Goal: Task Accomplishment & Management: Manage account settings

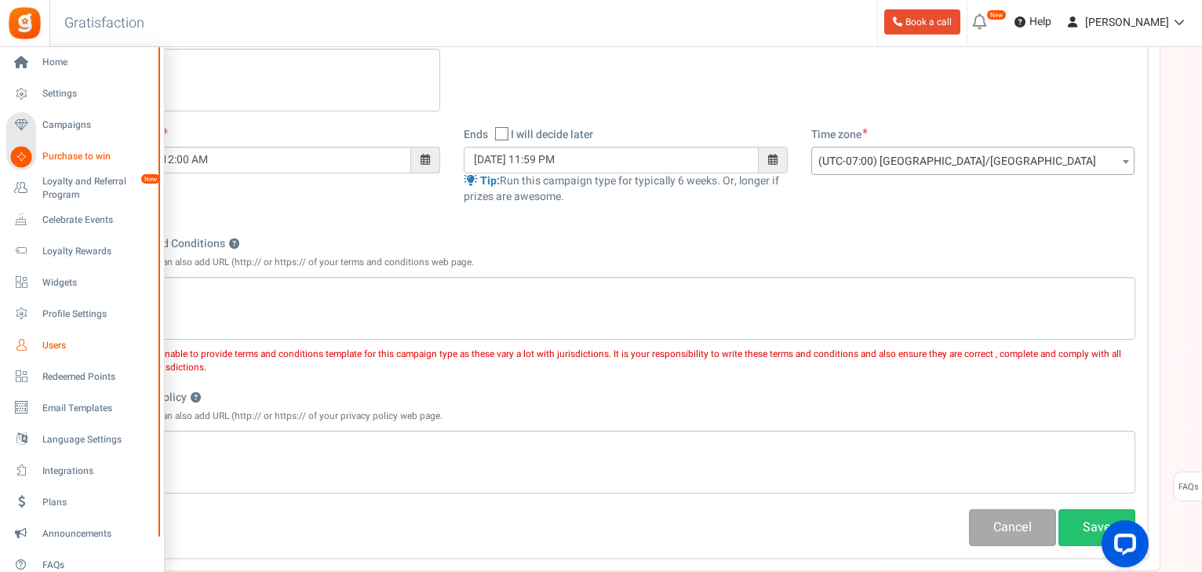
click at [48, 344] on span "Users" at bounding box center [97, 345] width 110 height 13
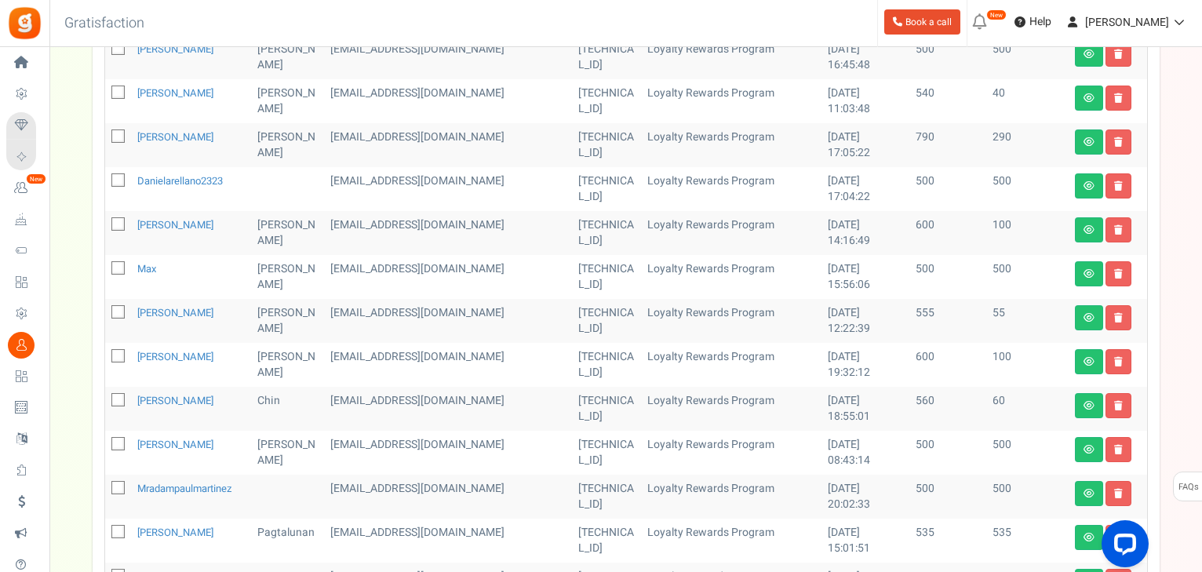
scroll to position [690, 0]
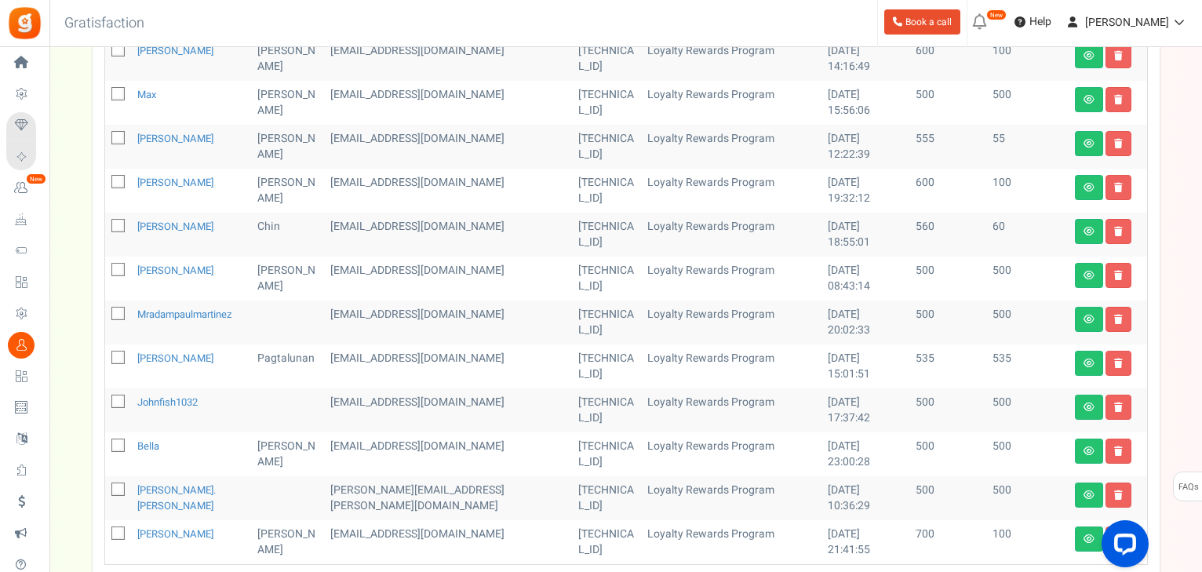
click at [116, 315] on icon at bounding box center [119, 314] width 10 height 10
click at [106, 315] on input "checkbox" at bounding box center [101, 315] width 10 height 10
checkbox input "true"
click at [116, 405] on icon at bounding box center [119, 402] width 10 height 10
click at [106, 405] on input "checkbox" at bounding box center [101, 403] width 10 height 10
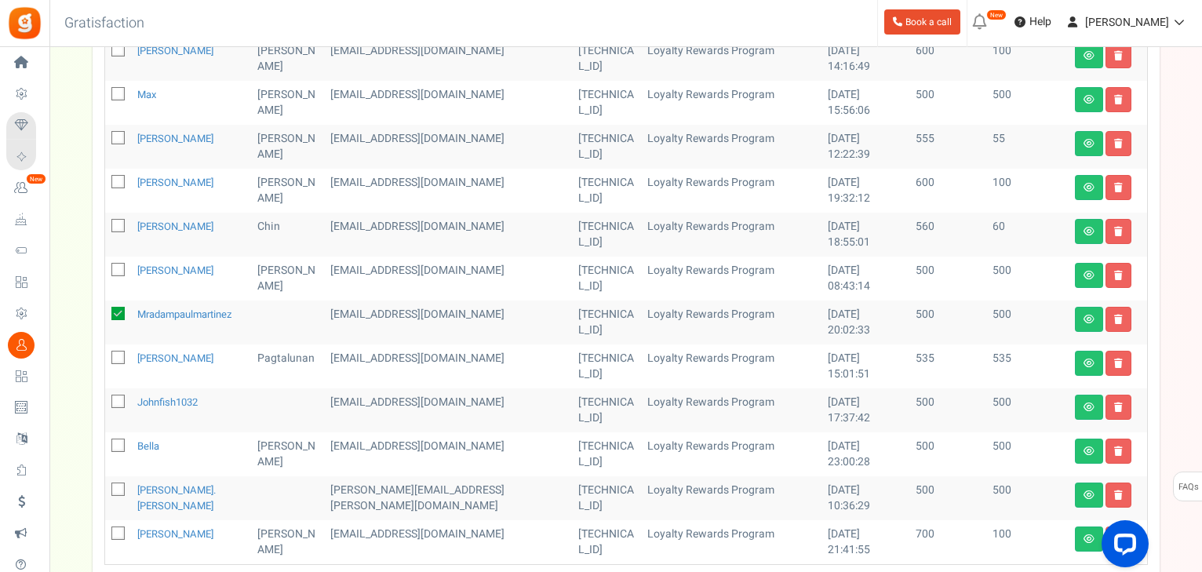
checkbox input "true"
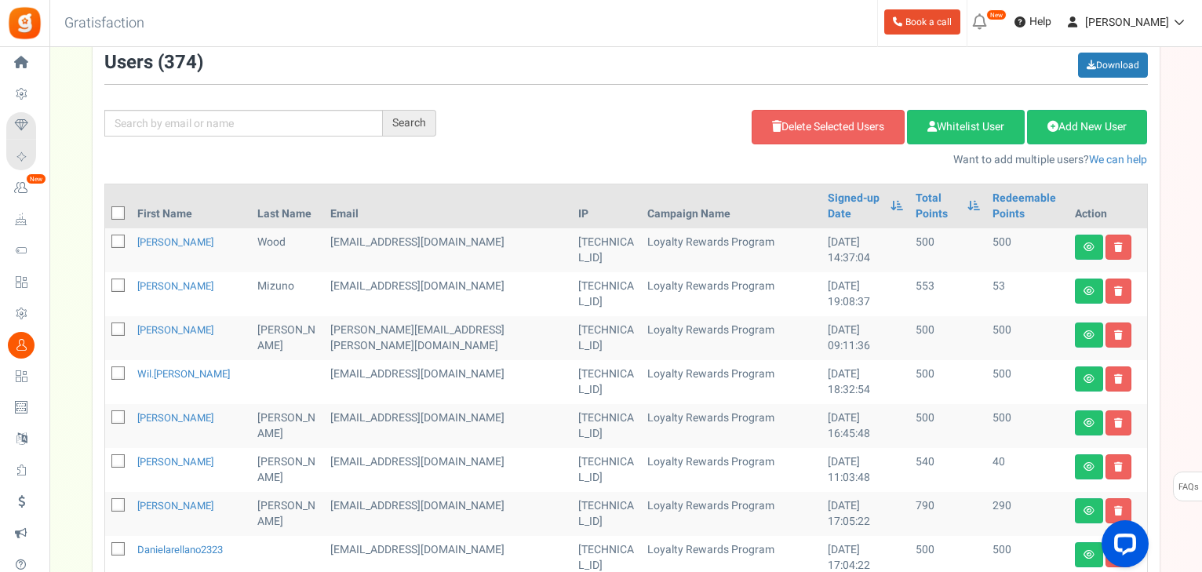
scroll to position [126, 0]
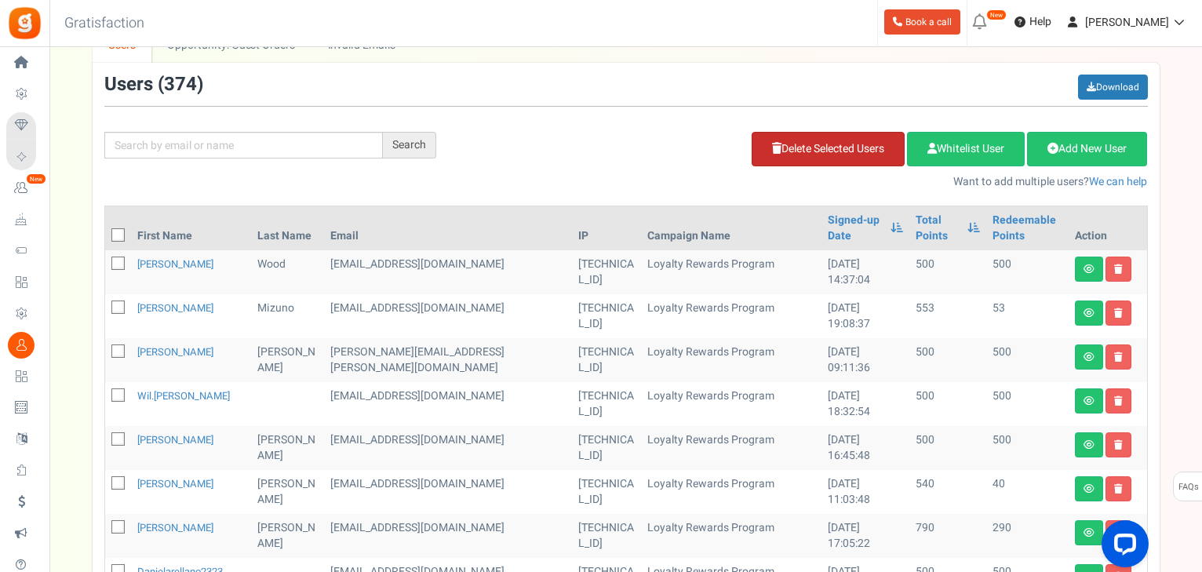
click at [795, 140] on link "Delete Selected Users" at bounding box center [827, 149] width 153 height 35
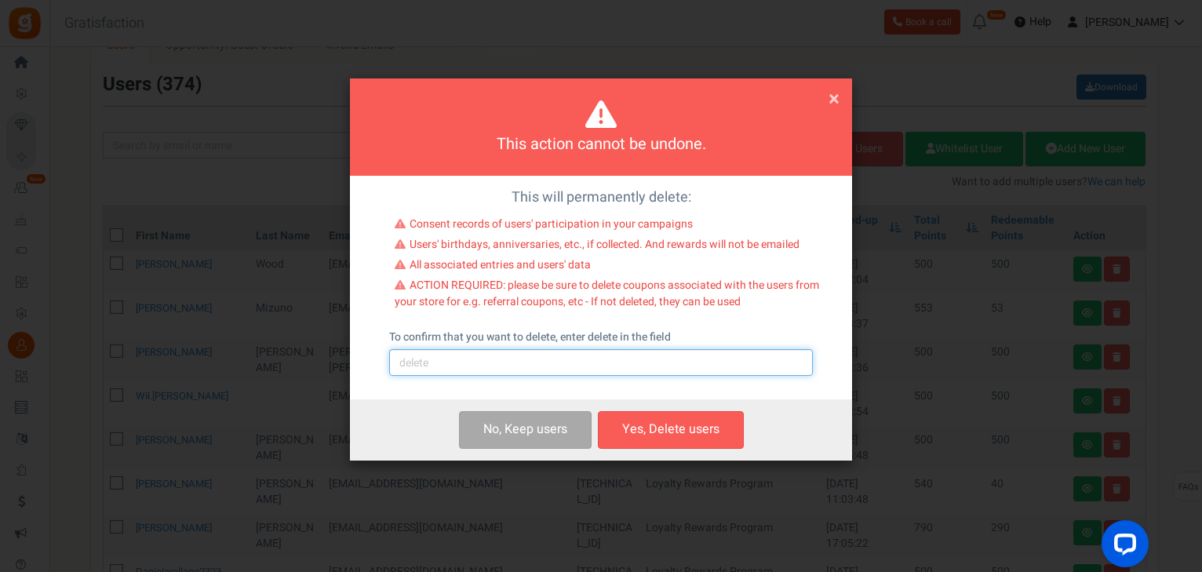
click at [477, 364] on input "text" at bounding box center [601, 362] width 424 height 27
type input "delete"
click at [638, 423] on button "Yes, Delete users" at bounding box center [671, 429] width 146 height 37
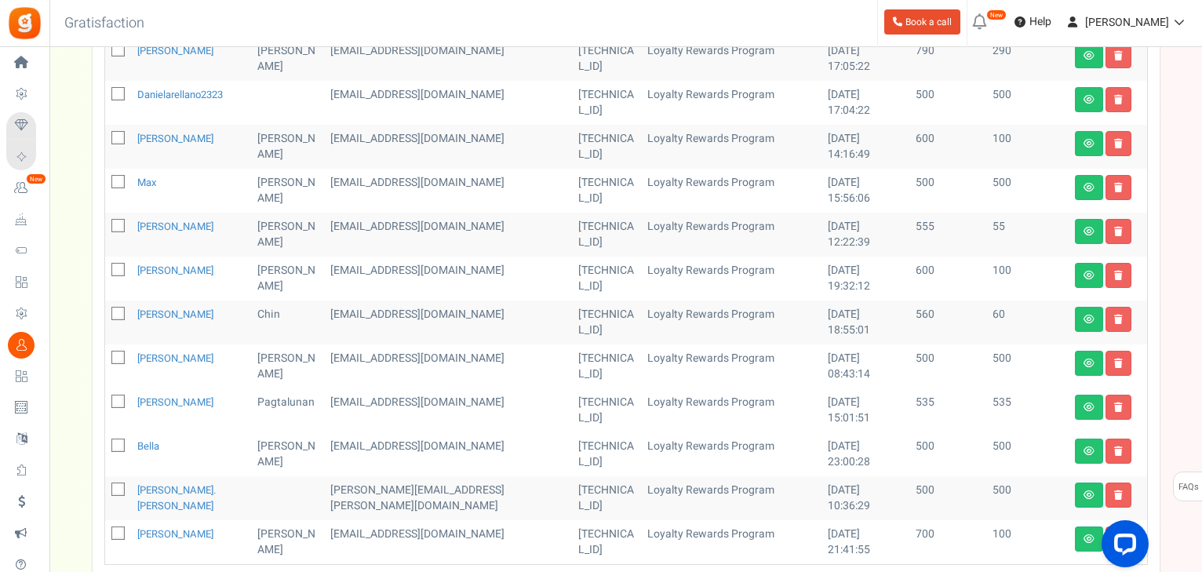
scroll to position [609, 0]
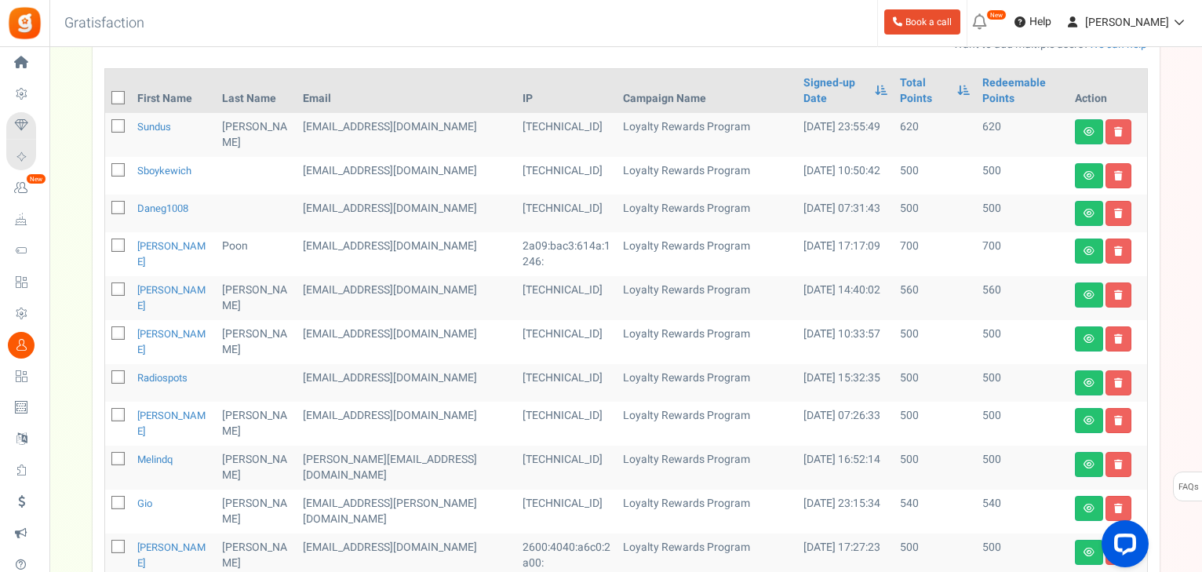
scroll to position [122, 0]
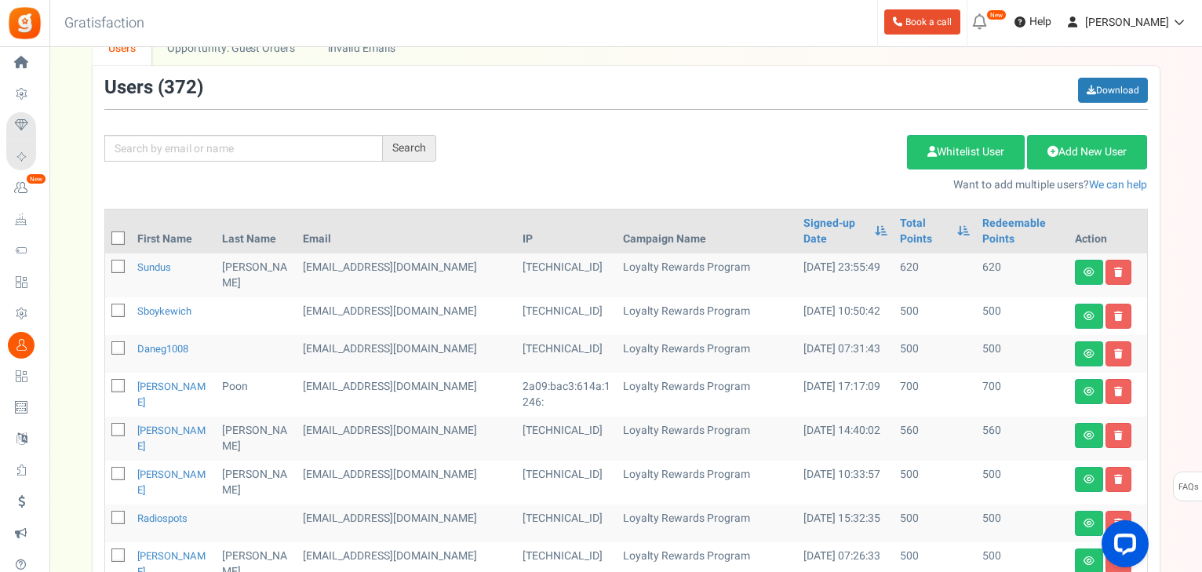
click at [116, 310] on icon at bounding box center [119, 311] width 10 height 10
click at [106, 310] on input "checkbox" at bounding box center [101, 312] width 10 height 10
checkbox input "true"
click at [111, 355] on span at bounding box center [117, 347] width 13 height 13
click at [106, 355] on input "checkbox" at bounding box center [101, 349] width 10 height 10
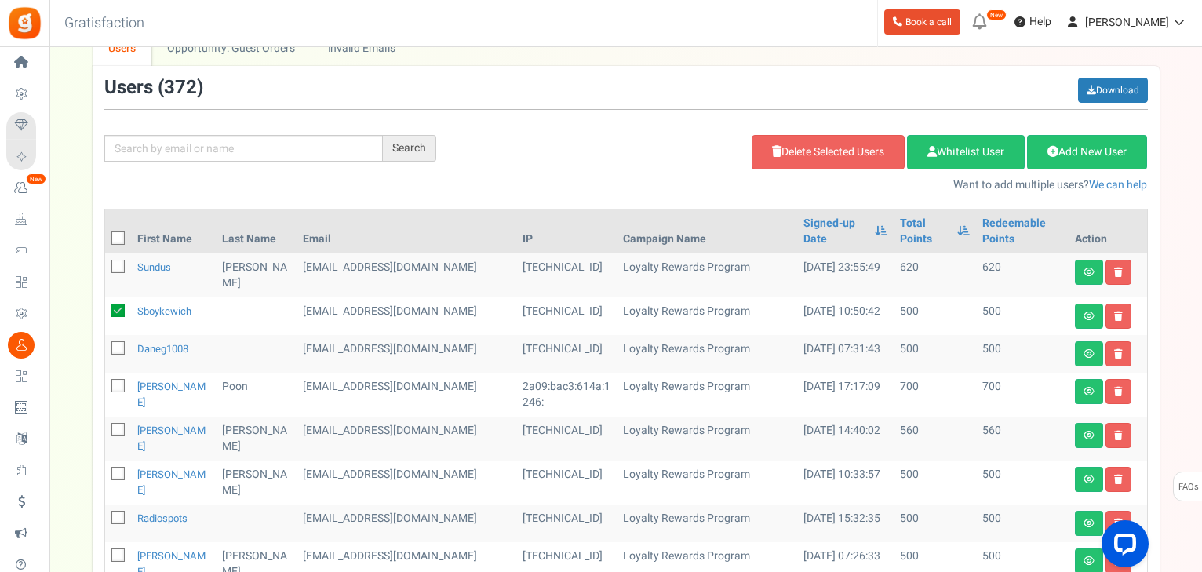
checkbox input "true"
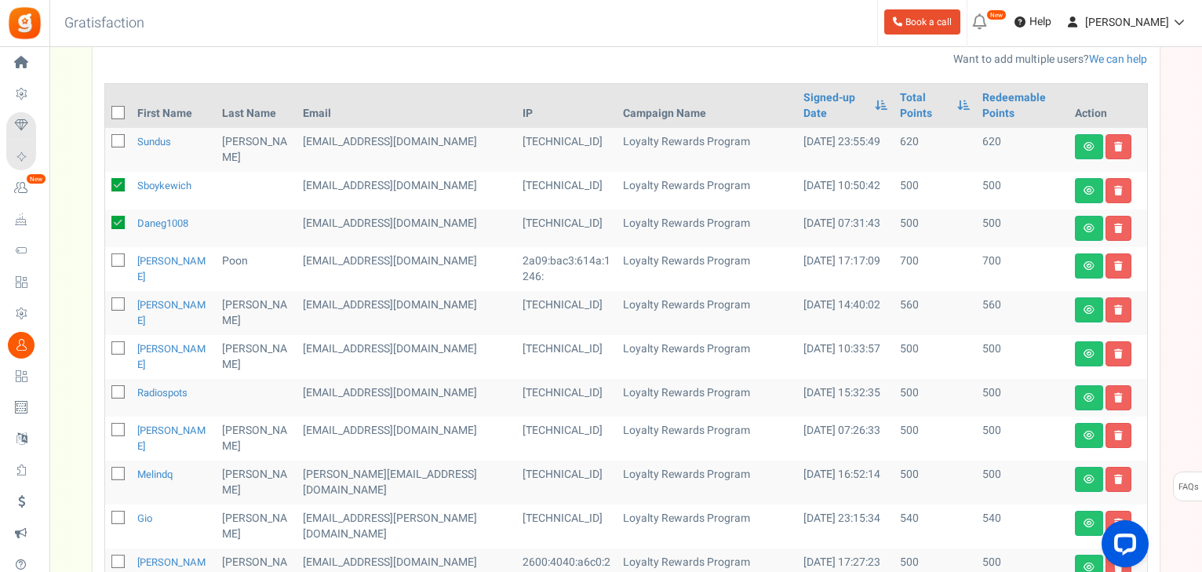
scroll to position [311, 0]
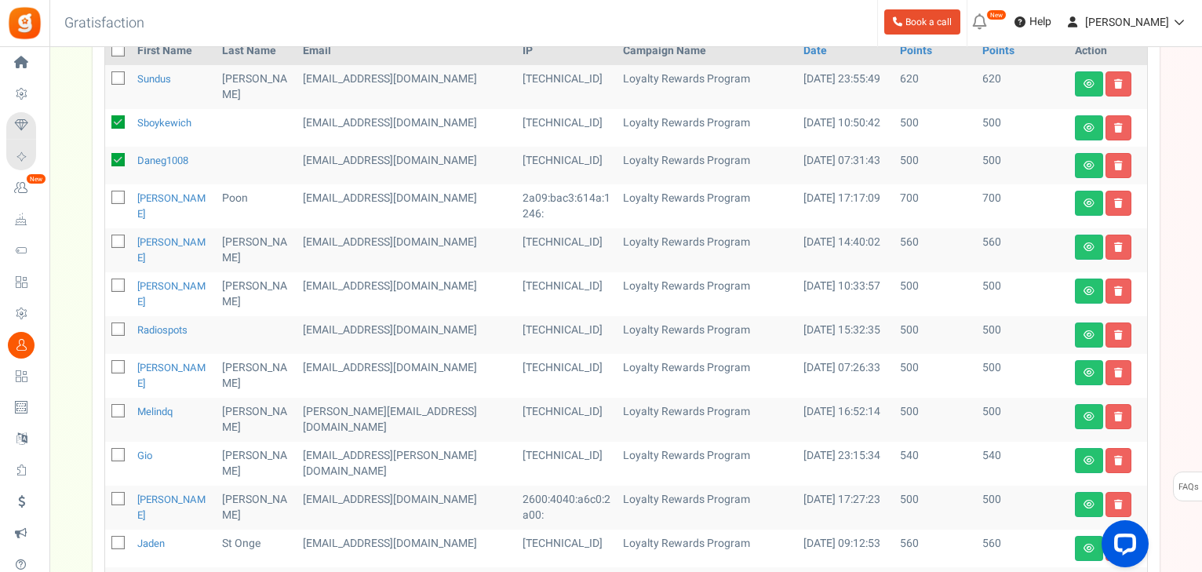
click at [122, 335] on icon at bounding box center [119, 330] width 10 height 10
click at [106, 336] on input "checkbox" at bounding box center [101, 331] width 10 height 10
checkbox input "true"
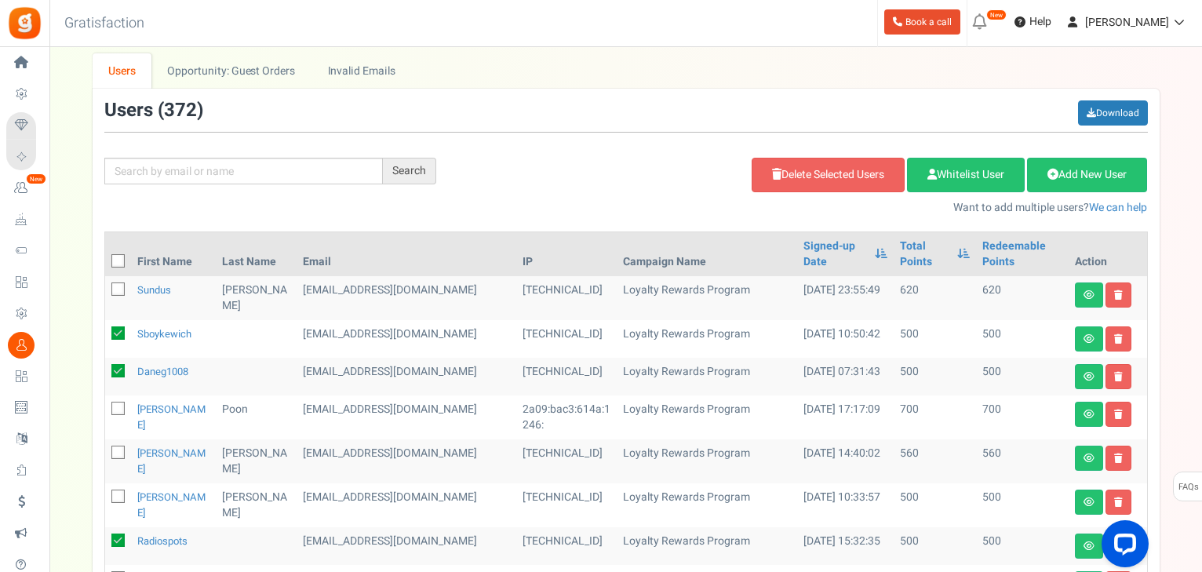
scroll to position [60, 0]
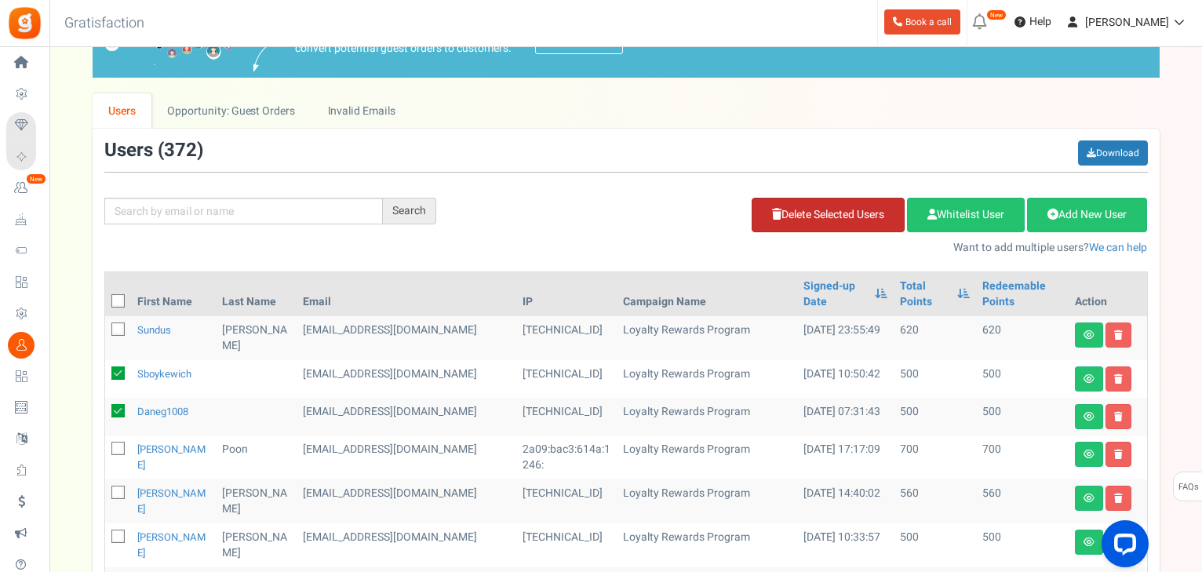
click at [788, 202] on link "Delete Selected Users" at bounding box center [827, 215] width 153 height 35
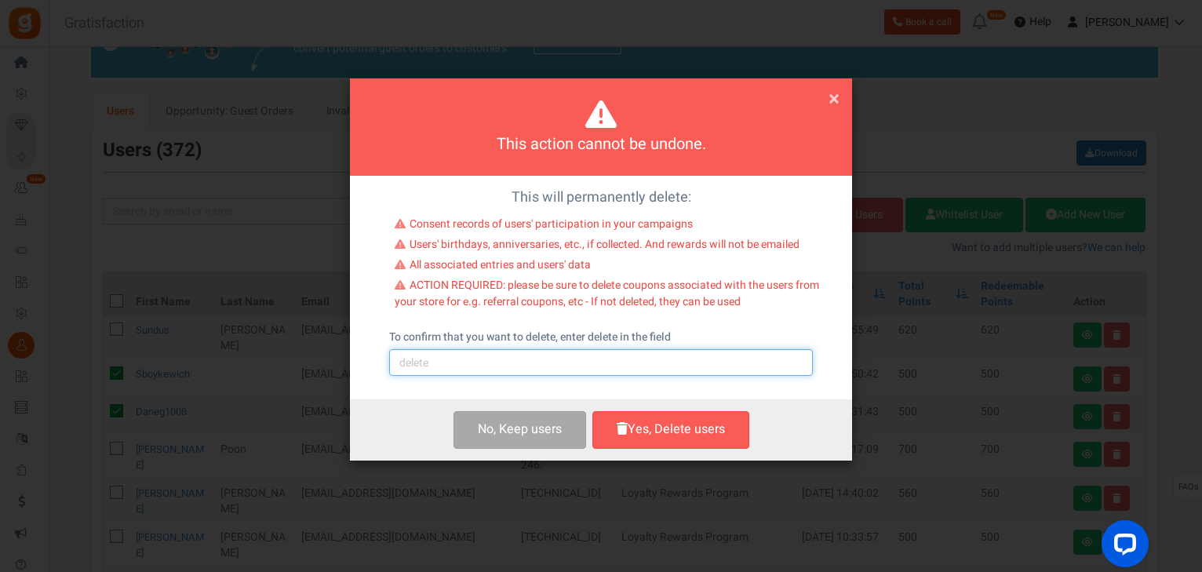
click at [521, 364] on input "text" at bounding box center [601, 362] width 424 height 27
type input "delete"
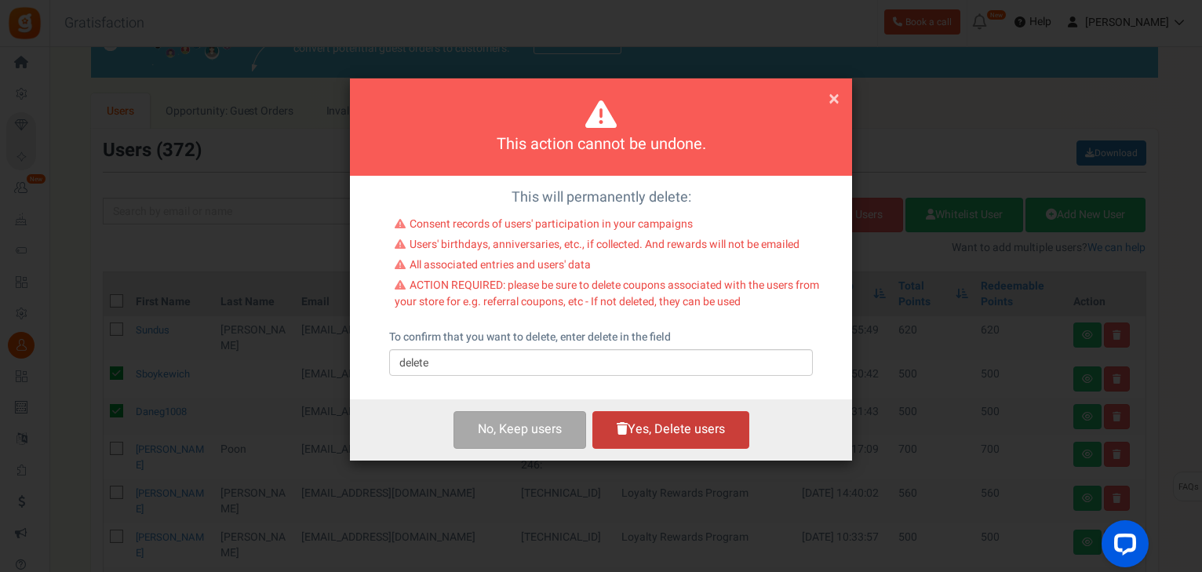
click at [628, 430] on button "Yes, Delete users" at bounding box center [670, 429] width 157 height 37
